Goal: Check status: Check status

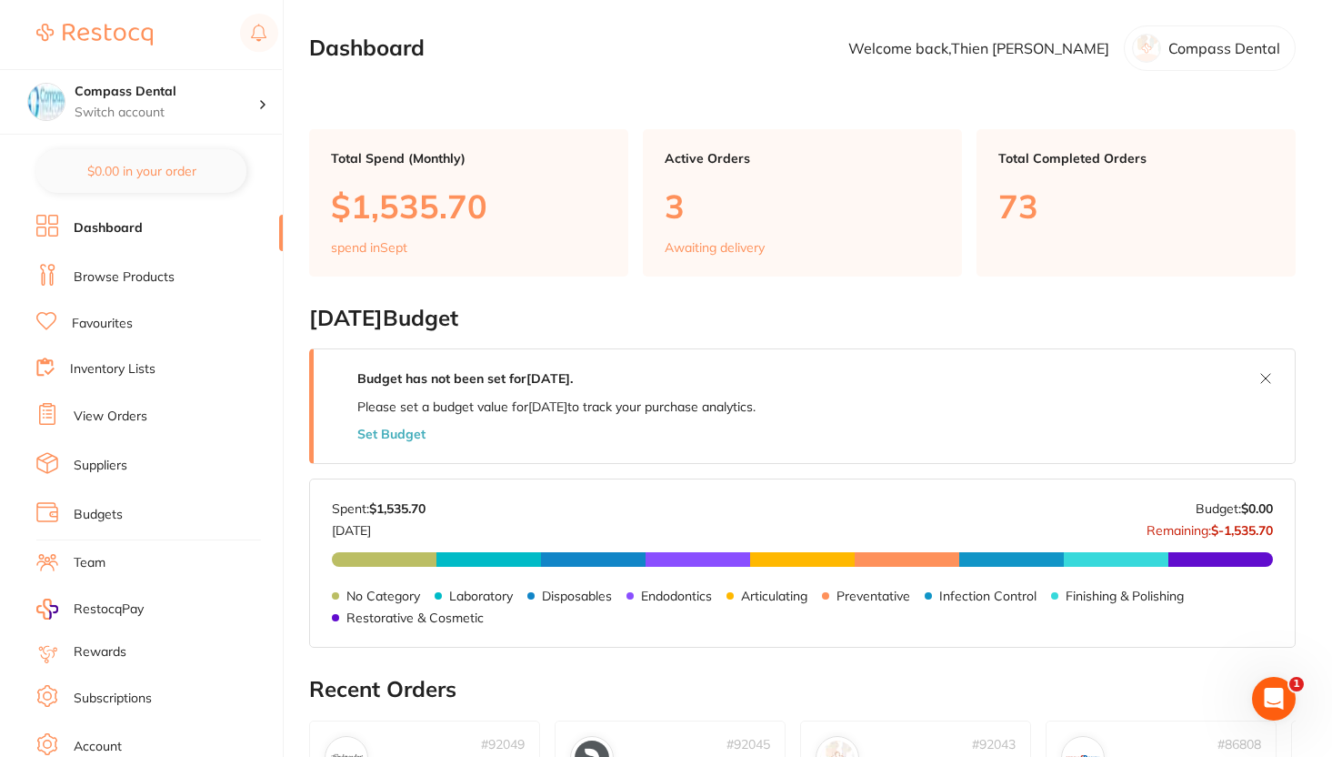
click at [137, 407] on link "View Orders" at bounding box center [111, 416] width 74 height 18
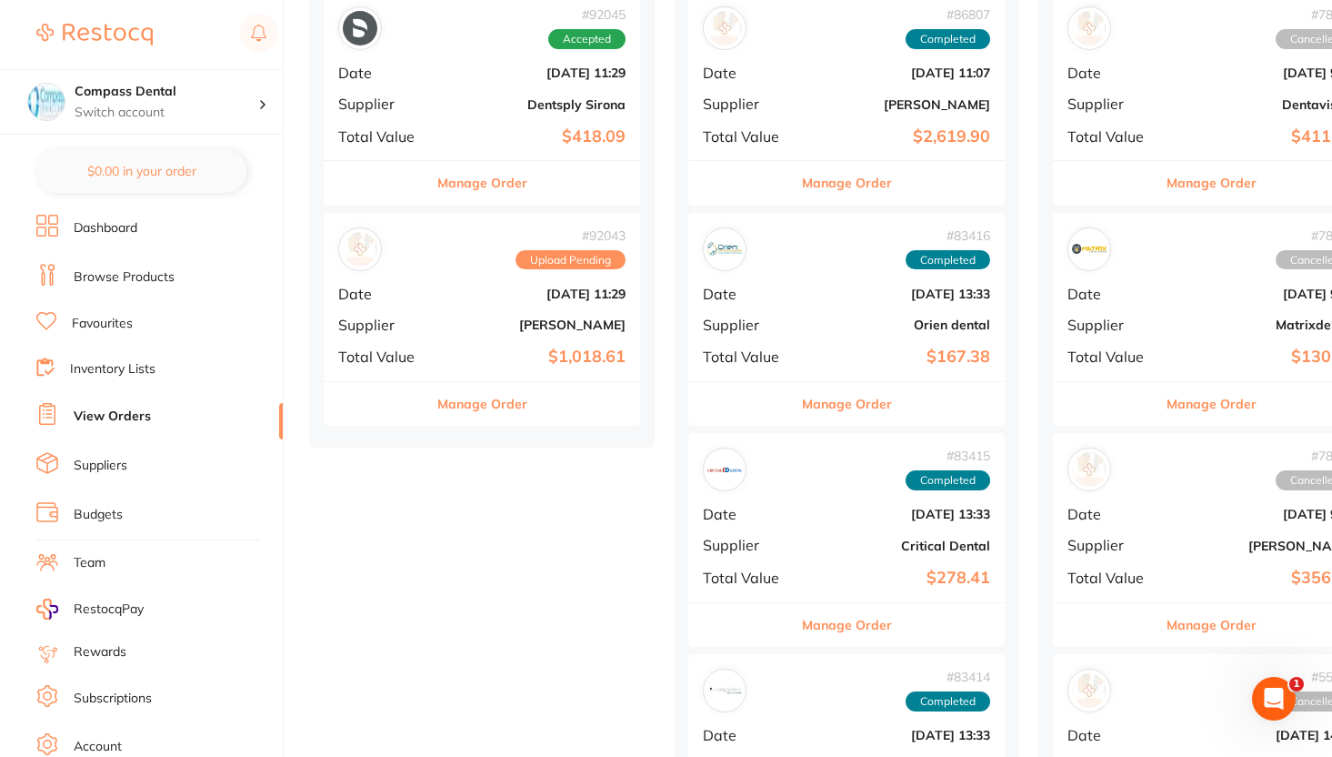
scroll to position [488, 0]
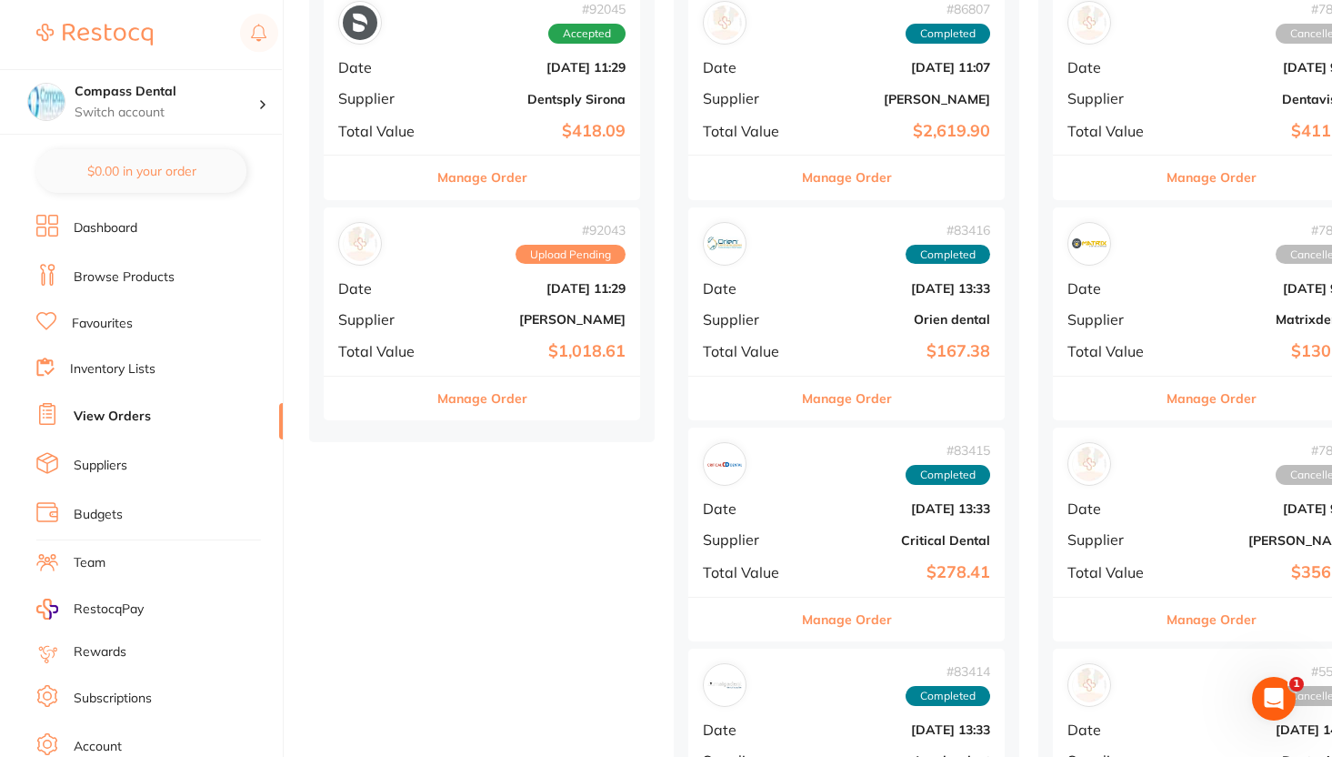
click at [481, 353] on b "$1,018.61" at bounding box center [535, 351] width 182 height 19
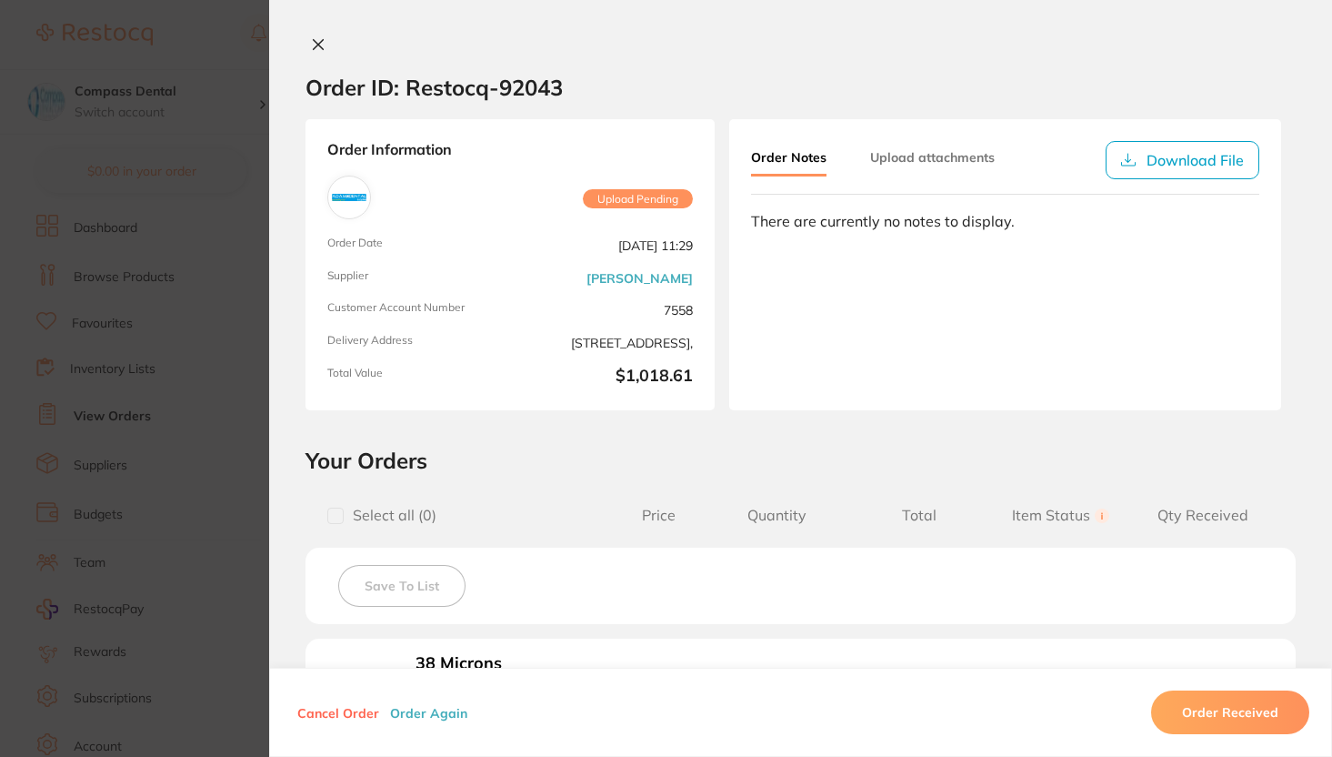
click at [318, 42] on icon at bounding box center [318, 44] width 15 height 15
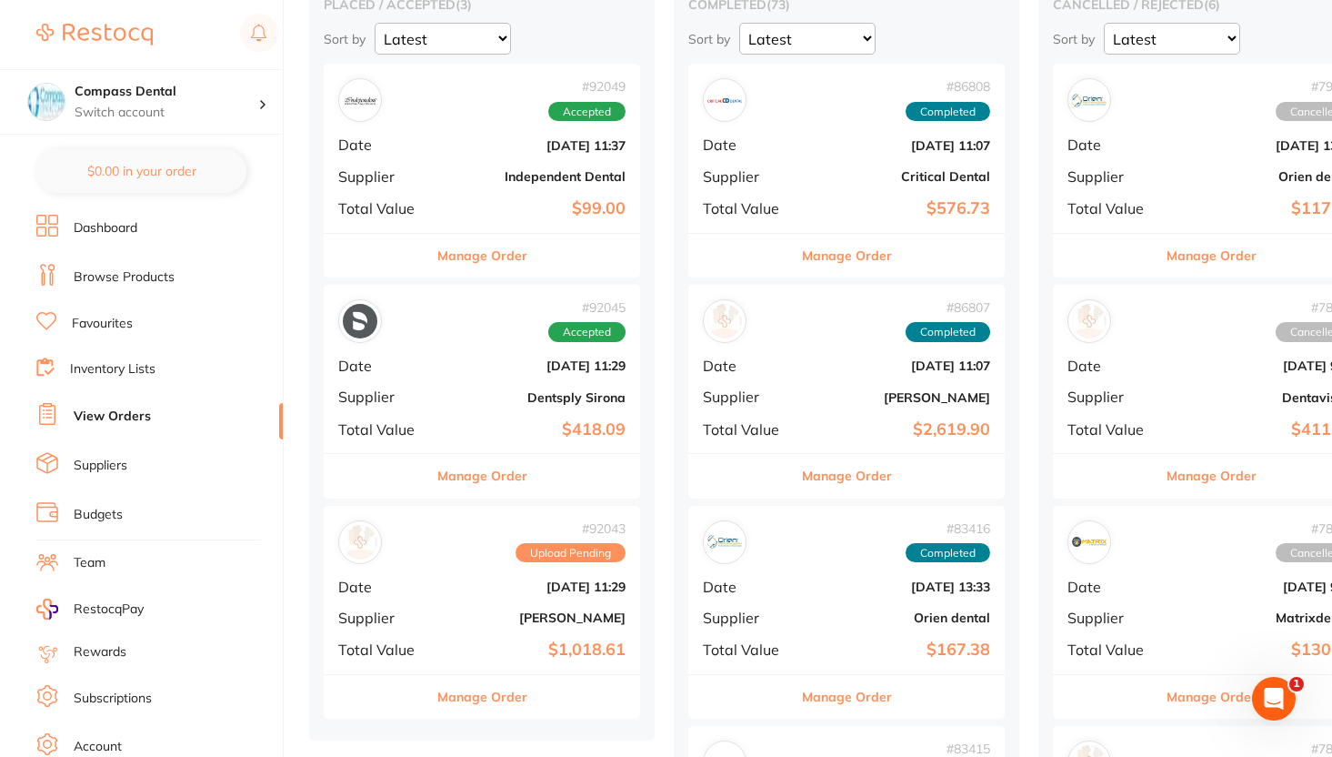
scroll to position [225, 0]
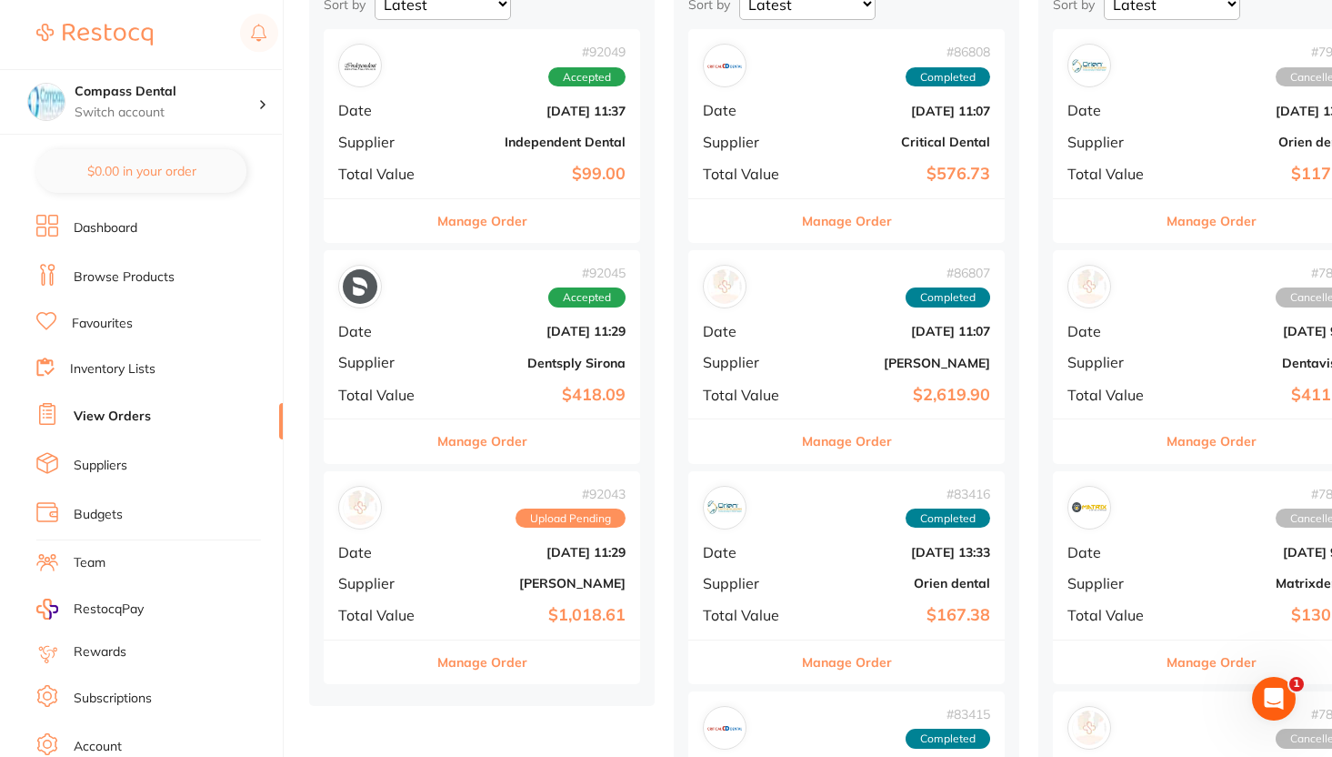
click at [502, 665] on button "Manage Order" at bounding box center [482, 662] width 90 height 44
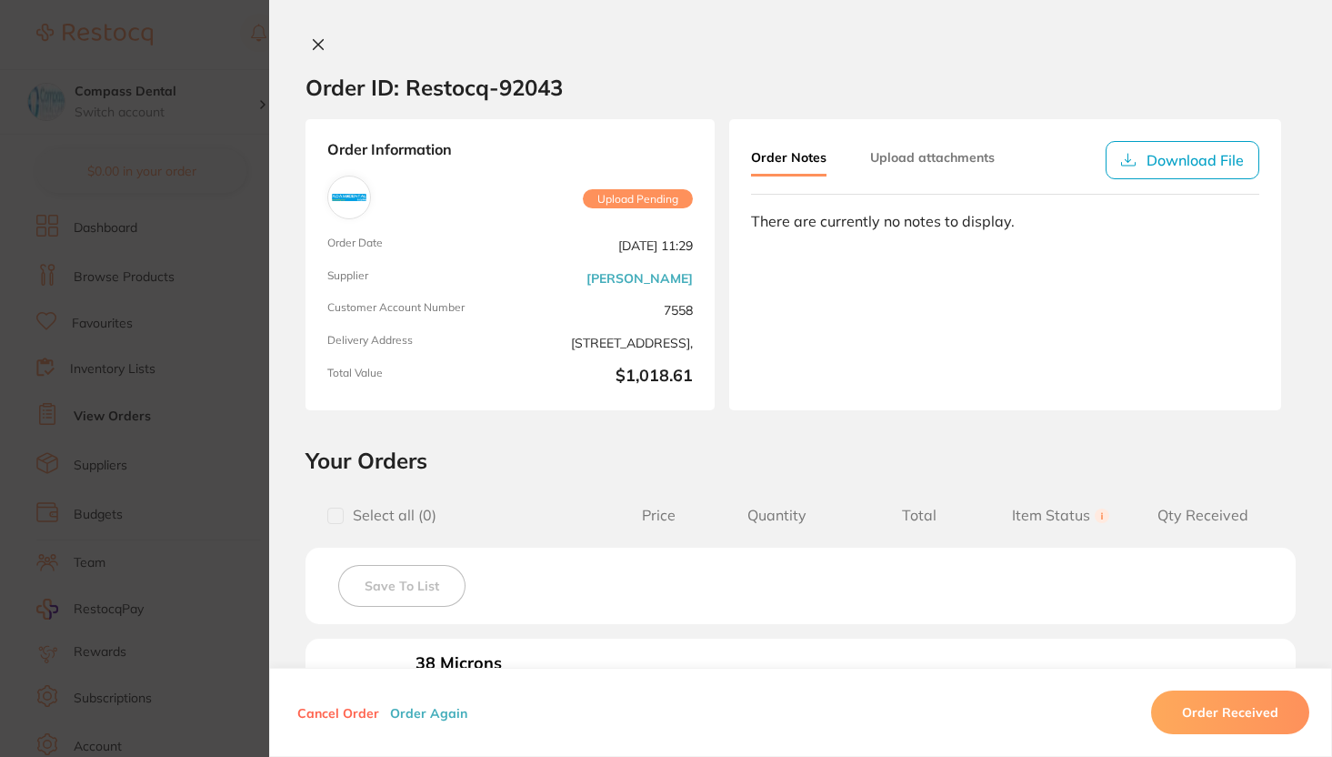
click at [317, 51] on icon at bounding box center [318, 44] width 15 height 15
